Goal: Information Seeking & Learning: Learn about a topic

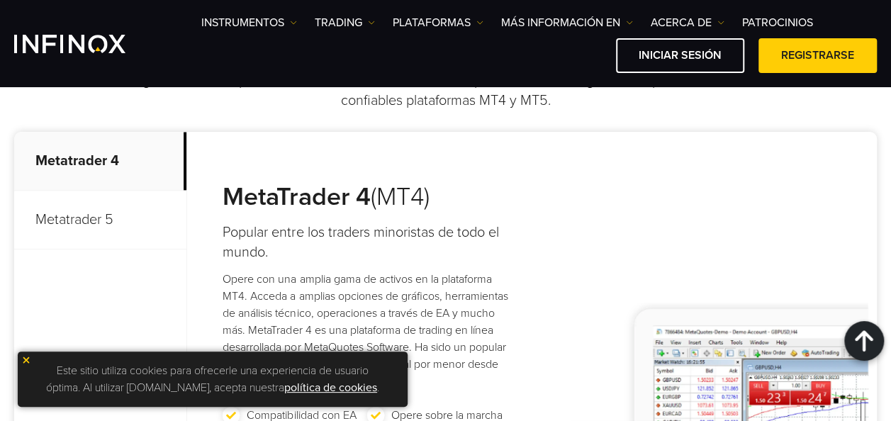
scroll to position [688, 0]
click at [130, 201] on p "Metatrader 5" at bounding box center [100, 220] width 172 height 59
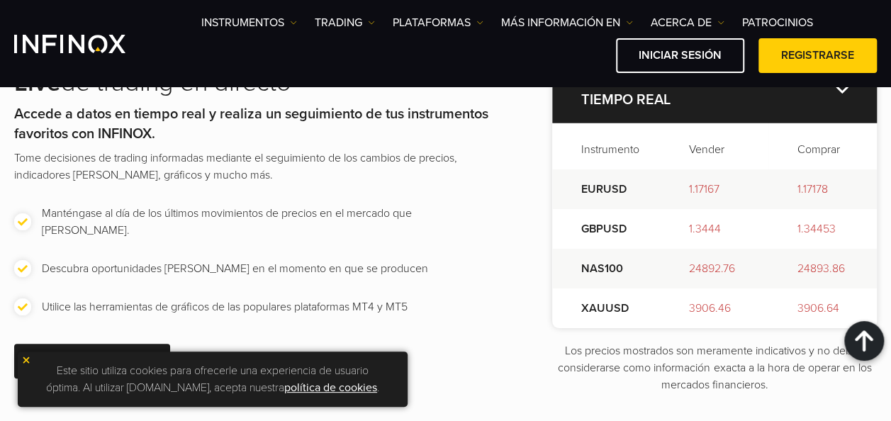
scroll to position [1930, 0]
click at [836, 93] on img at bounding box center [842, 89] width 13 height 8
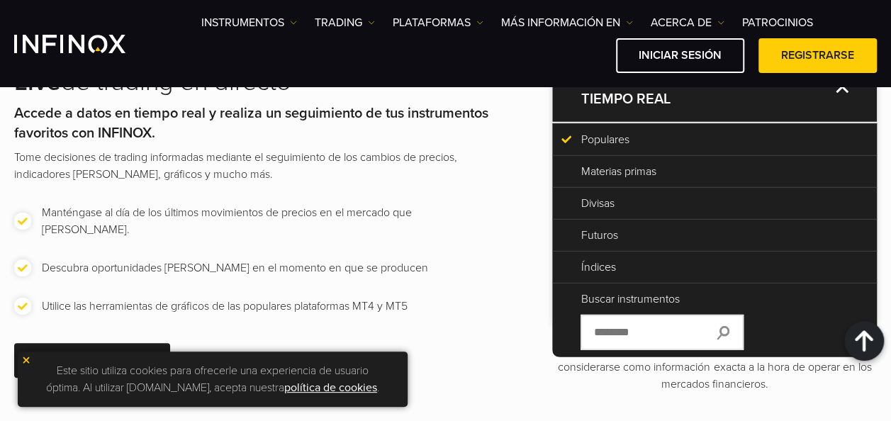
scroll to position [0, 0]
click at [604, 346] on input "text" at bounding box center [662, 332] width 163 height 35
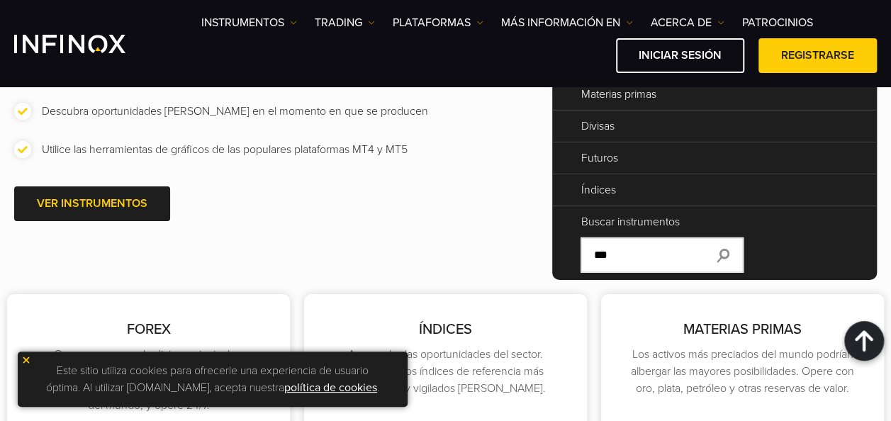
scroll to position [2079, 0]
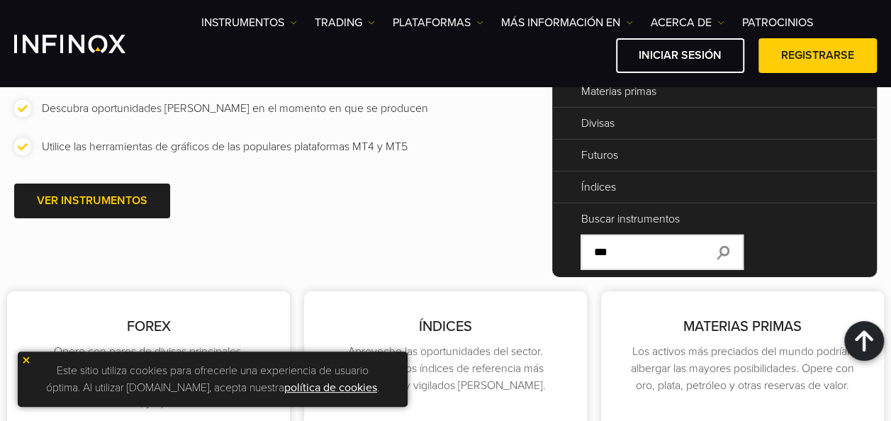
click at [730, 260] on img at bounding box center [723, 253] width 13 height 14
click at [648, 267] on input "***" at bounding box center [662, 252] width 163 height 35
type input "*"
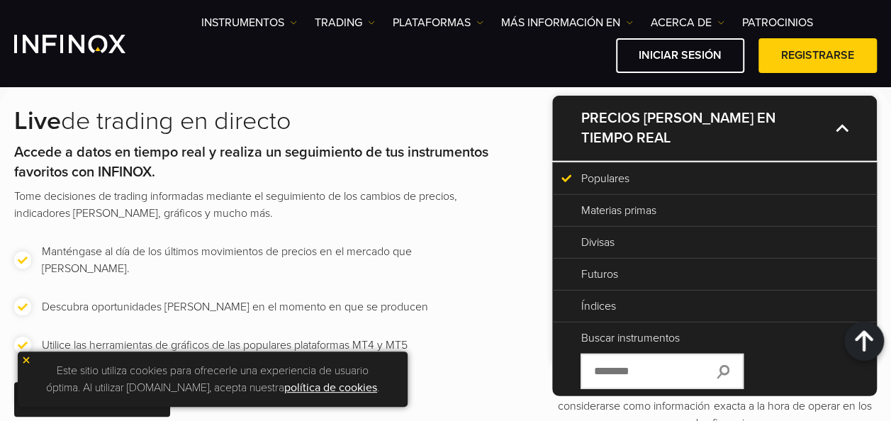
click at [605, 219] on p "Materias primas" at bounding box center [715, 210] width 268 height 17
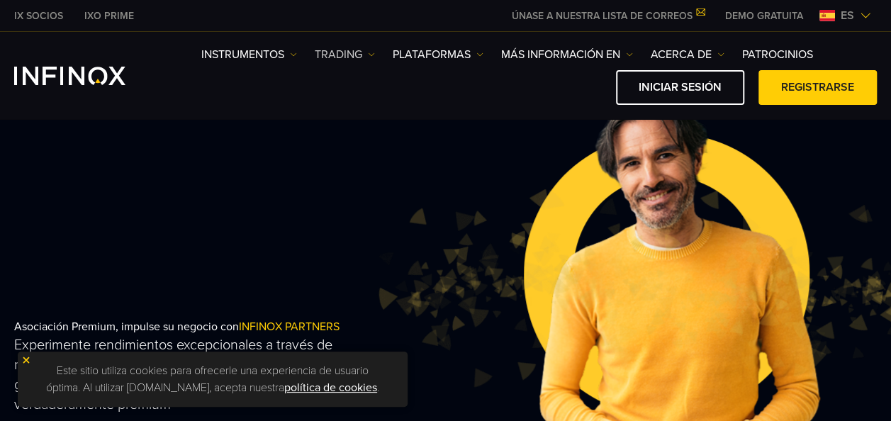
click at [374, 52] on img at bounding box center [371, 54] width 7 height 7
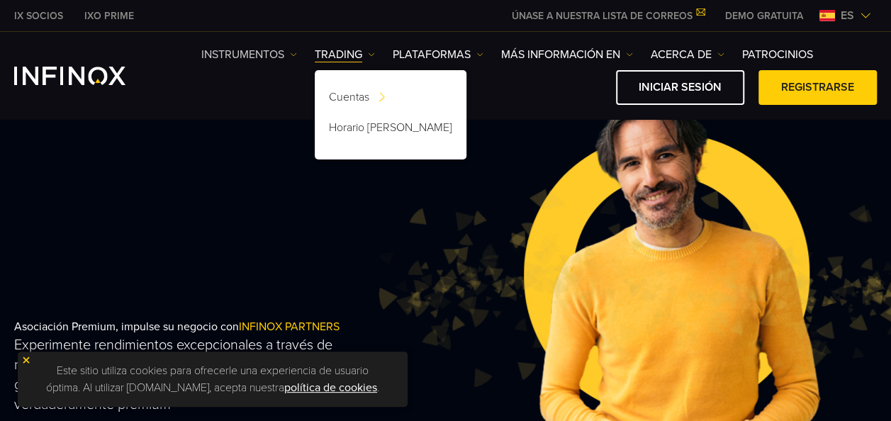
click at [294, 52] on img at bounding box center [293, 54] width 7 height 7
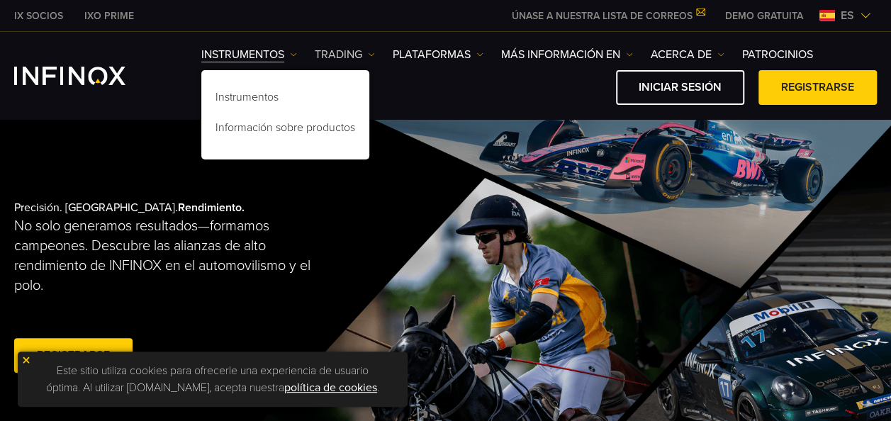
click at [371, 47] on link "TRADING" at bounding box center [345, 54] width 60 height 17
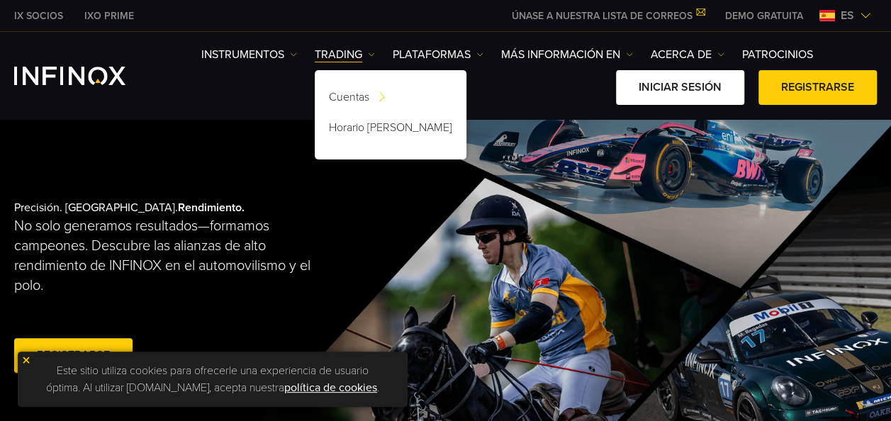
click at [700, 76] on link "Iniciar sesión" at bounding box center [680, 87] width 128 height 35
